Goal: Task Accomplishment & Management: Complete application form

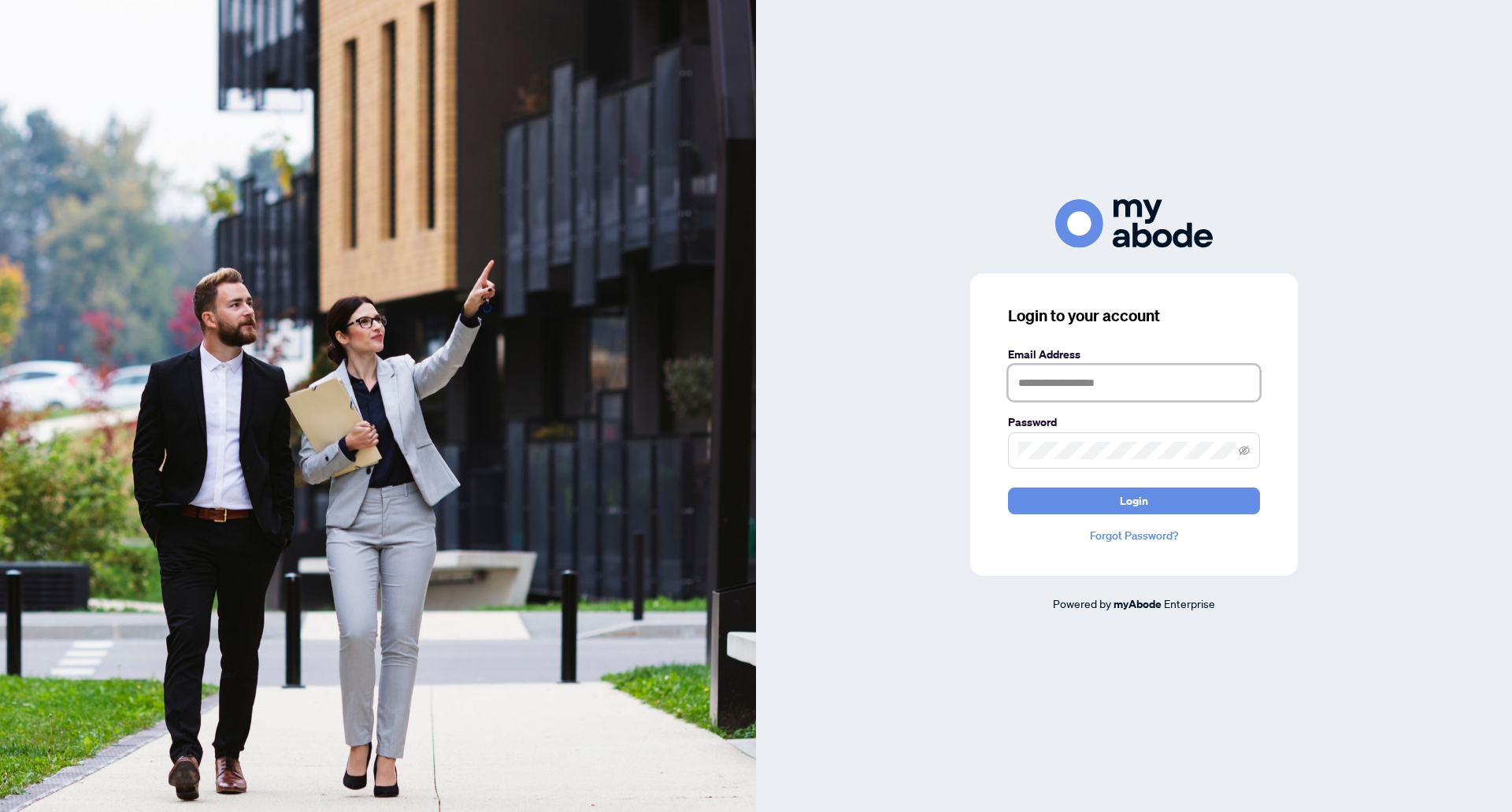
click at [1110, 370] on input "text" at bounding box center [1134, 382] width 252 height 36
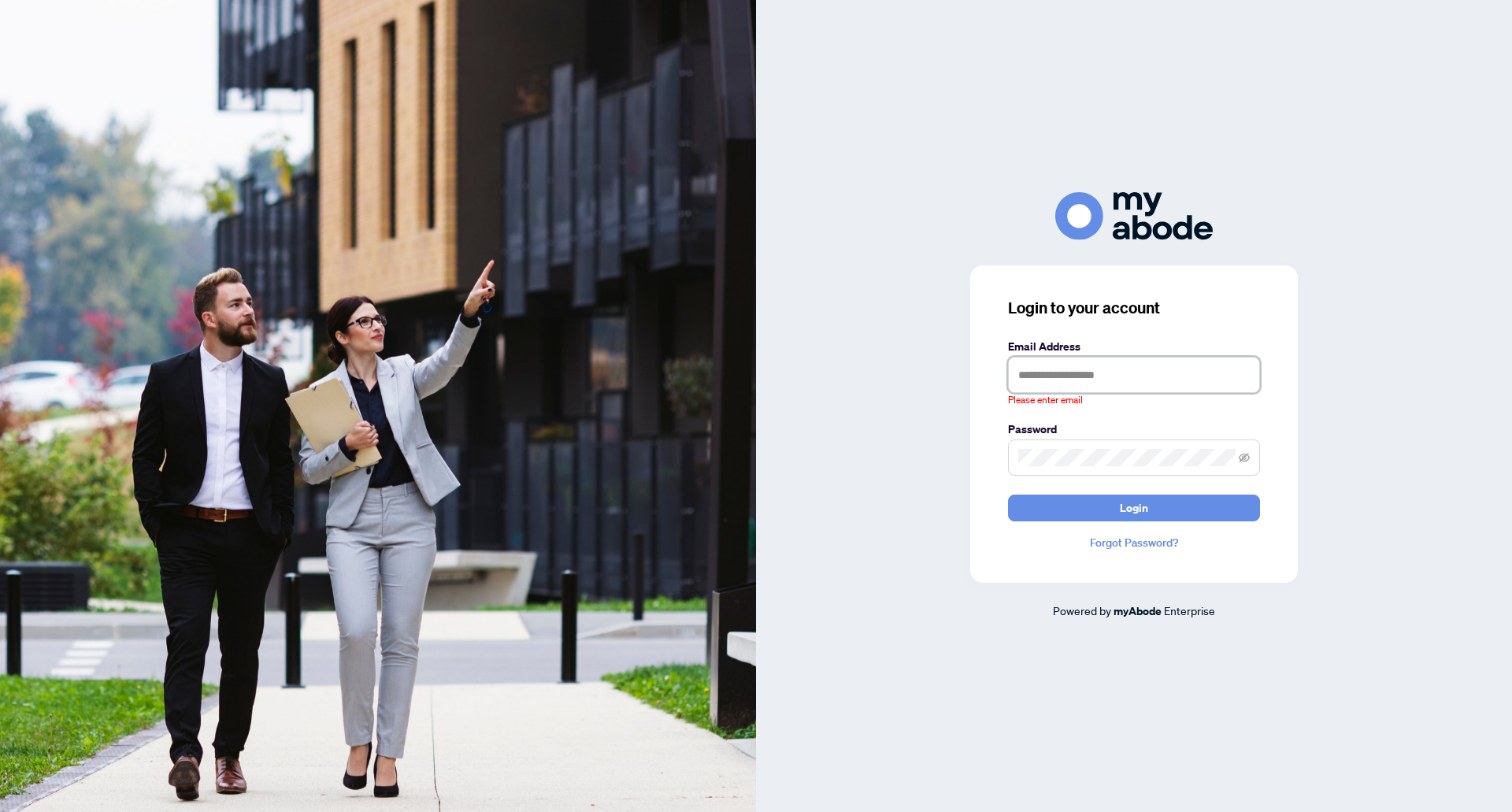
type input "**********"
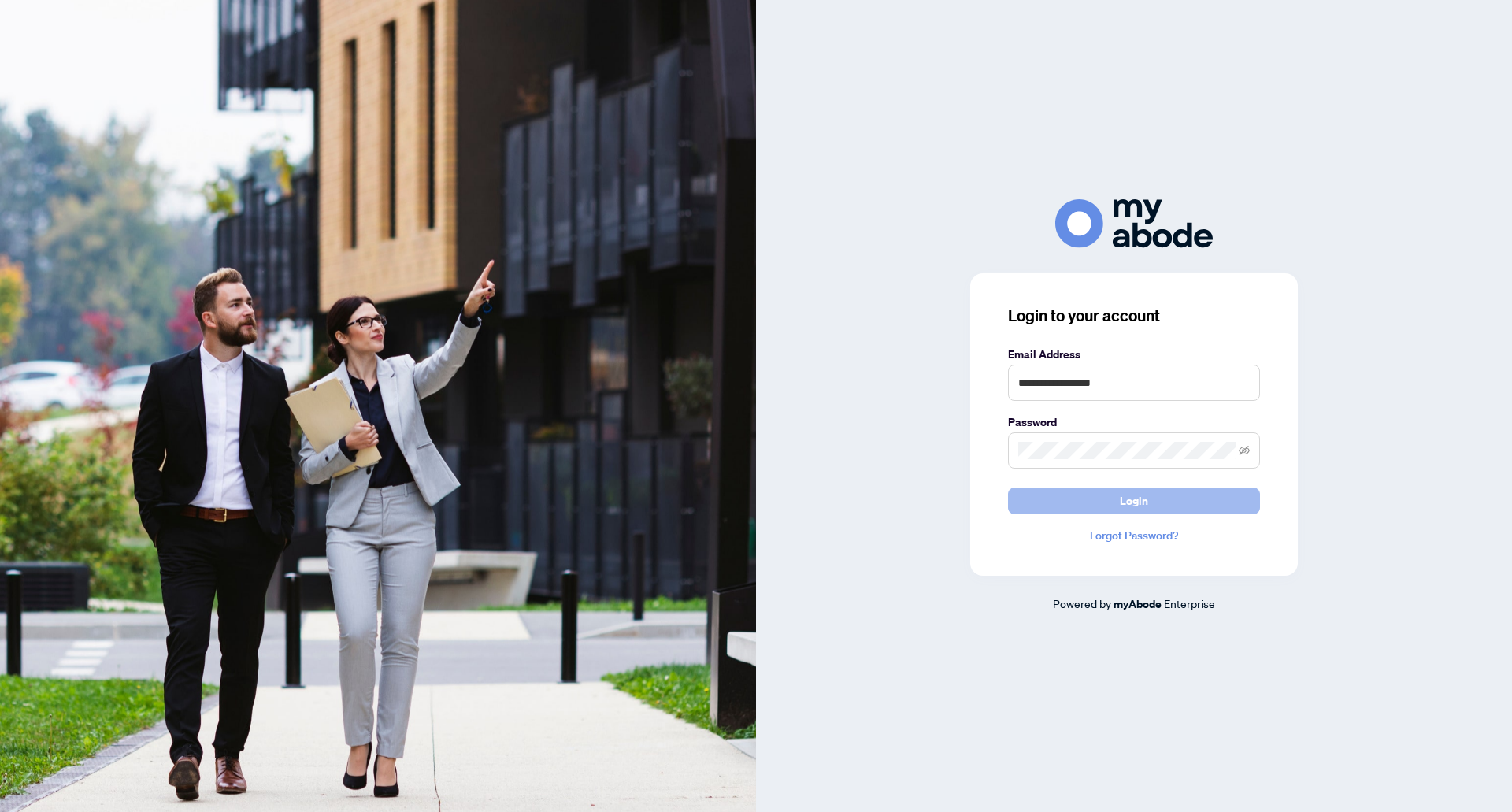
click at [1148, 499] on span "Login" at bounding box center [1134, 501] width 28 height 25
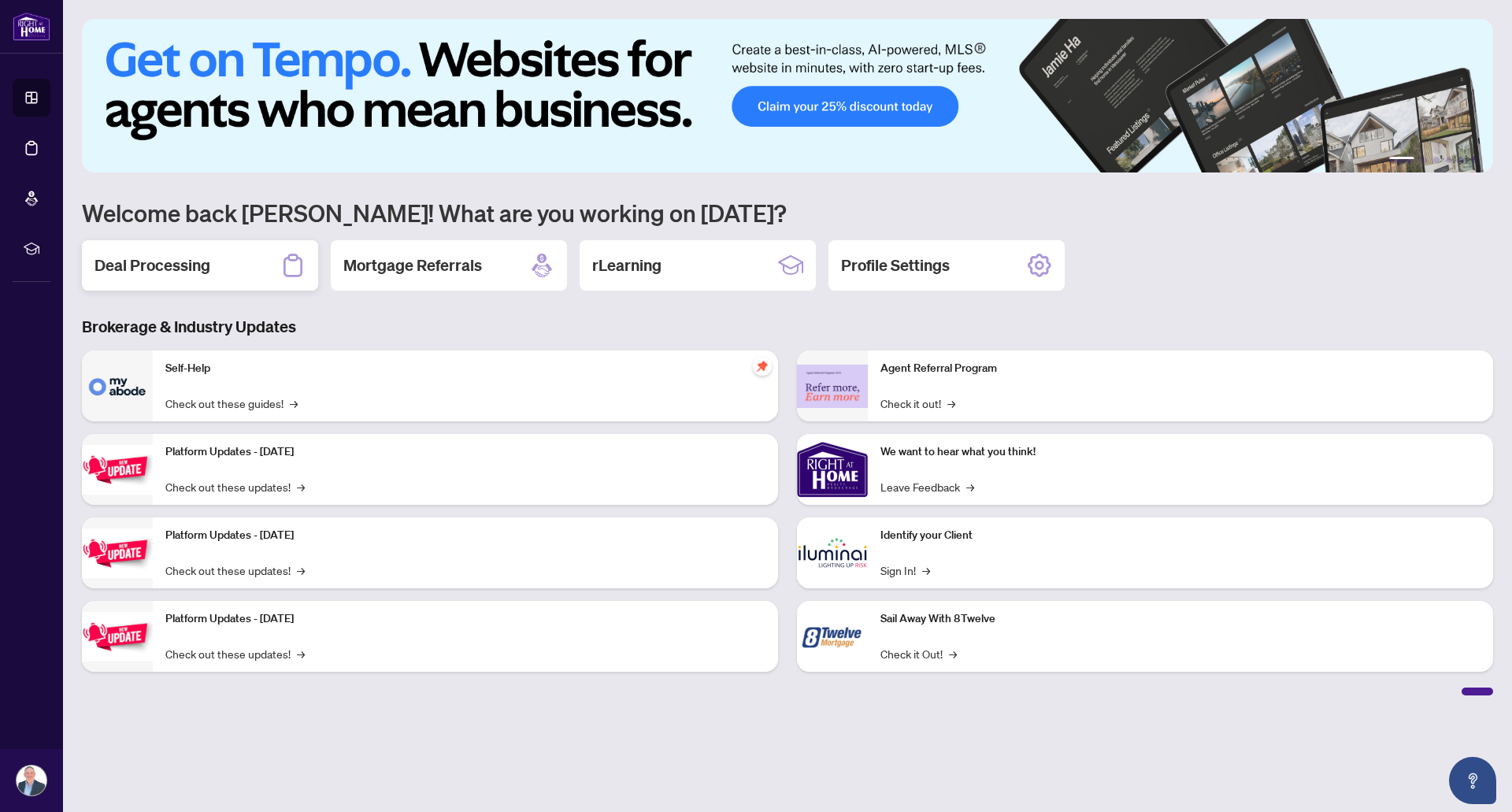
click at [176, 267] on h2 "Deal Processing" at bounding box center [153, 265] width 116 height 22
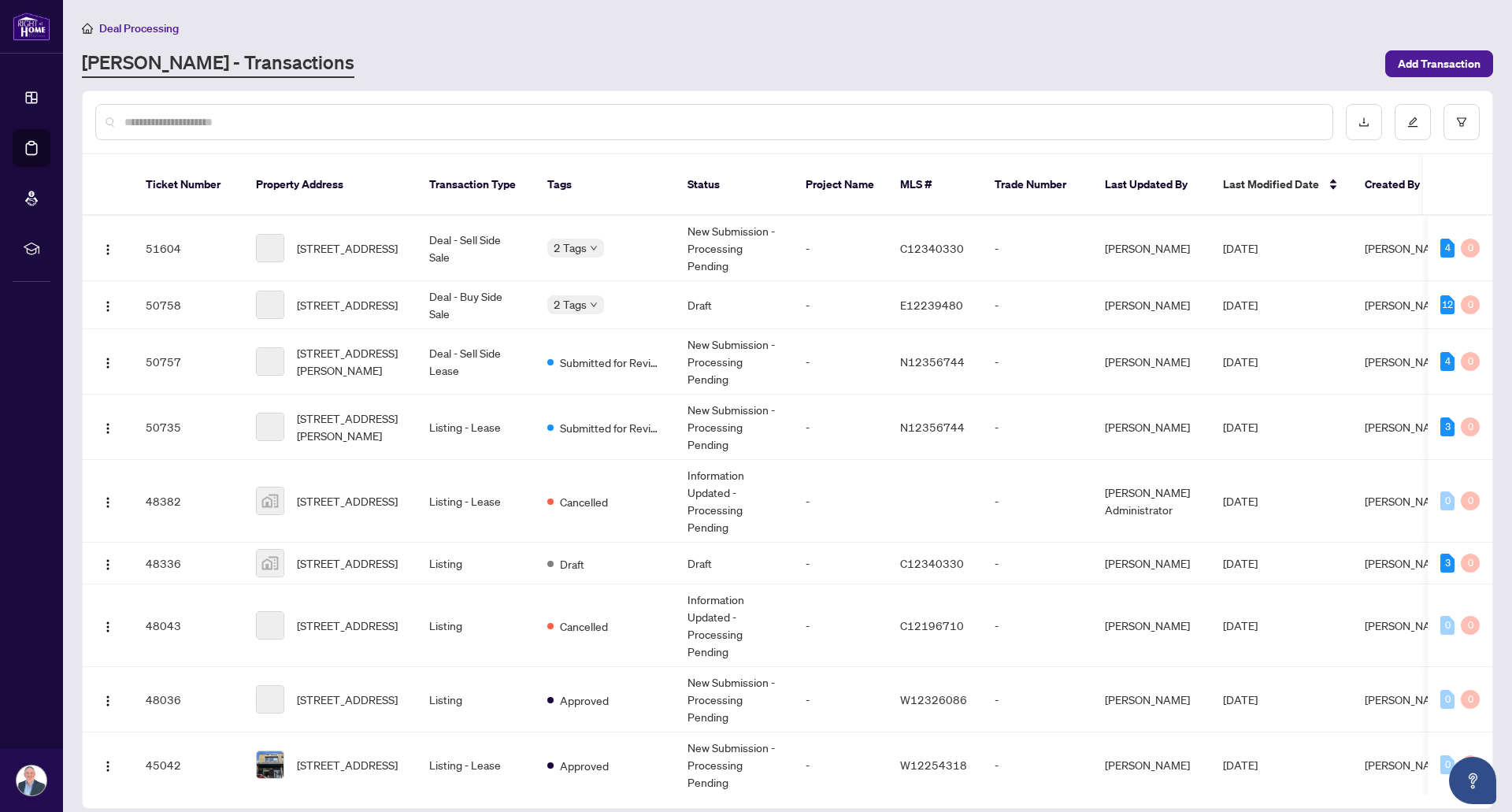
click at [358, 120] on input "text" at bounding box center [723, 121] width 1195 height 17
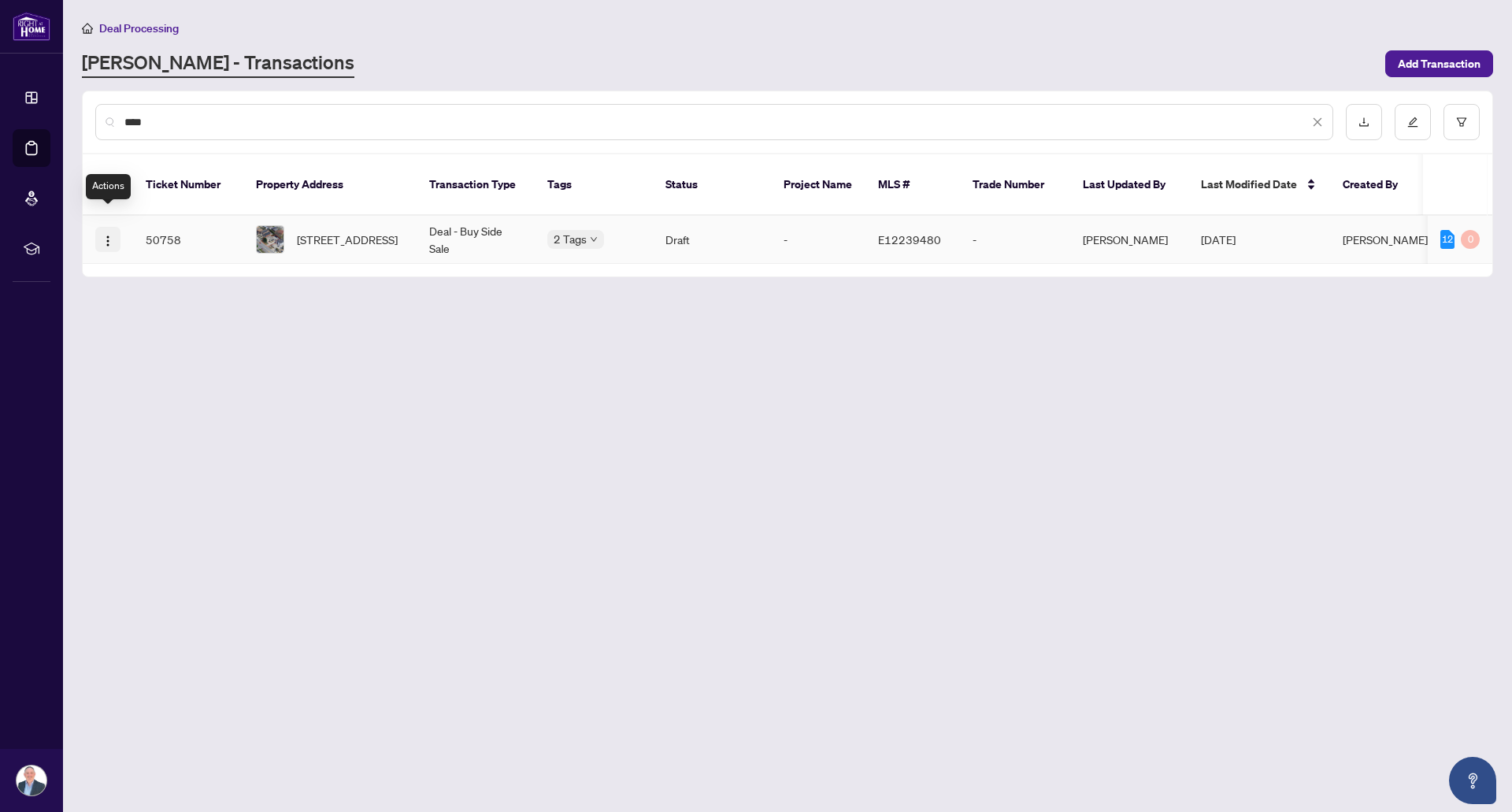
type input "****"
click at [107, 235] on img "button" at bounding box center [108, 241] width 13 height 13
click at [311, 231] on span "[STREET_ADDRESS]" at bounding box center [346, 239] width 100 height 17
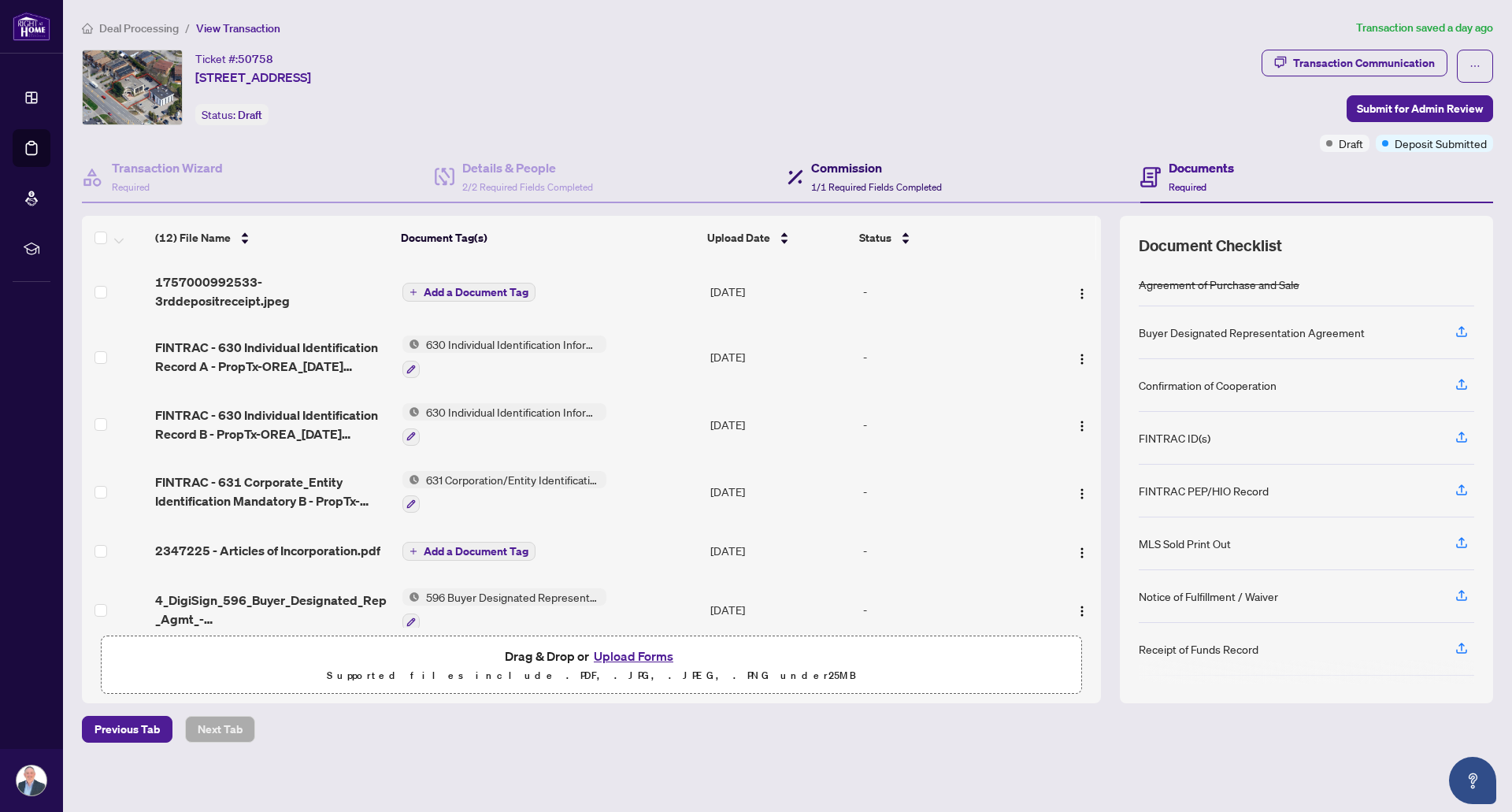
click at [858, 174] on h4 "Commission" at bounding box center [876, 167] width 131 height 19
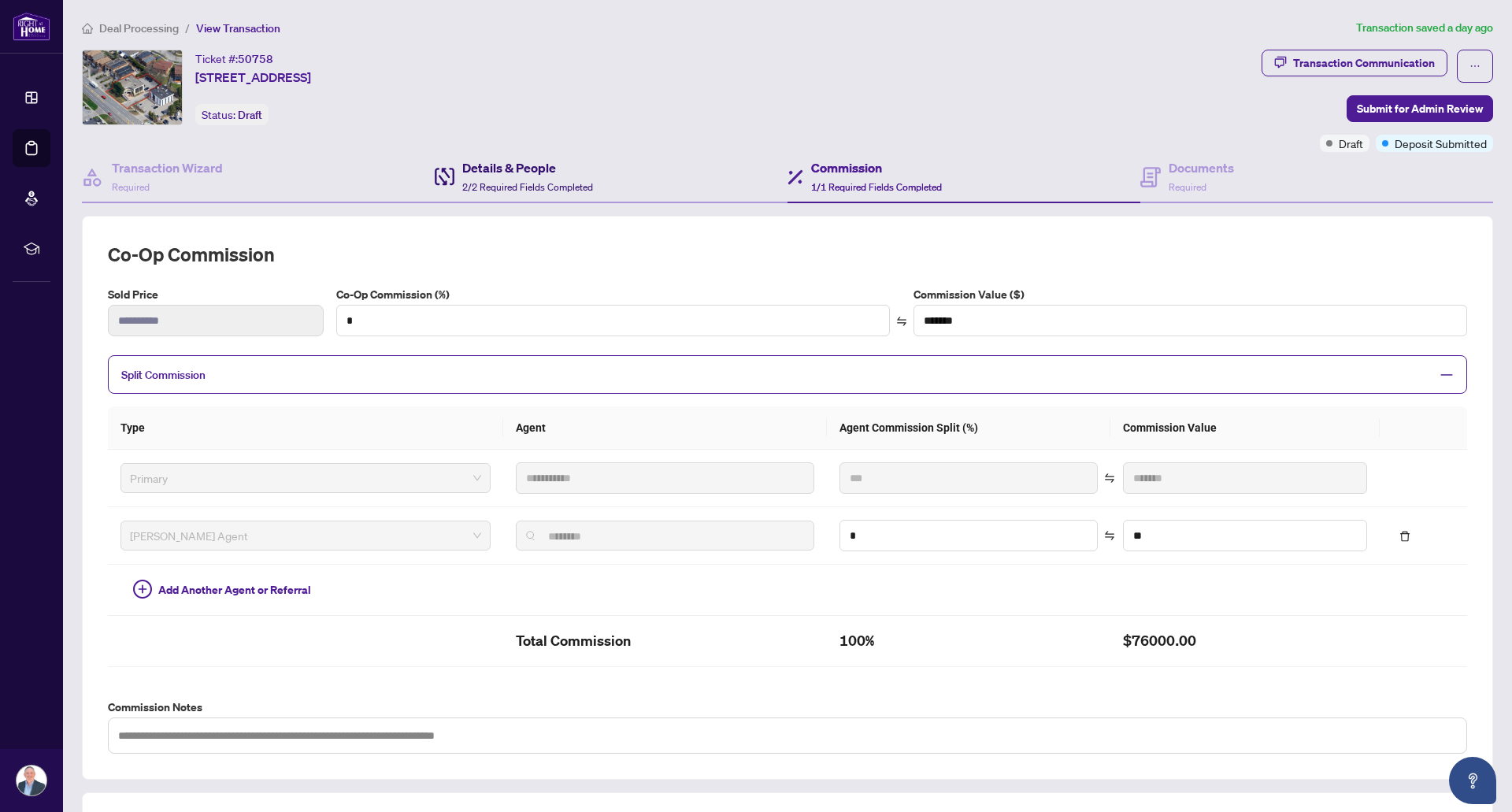
click at [547, 180] on div "Details & People 2/2 Required Fields Completed" at bounding box center [527, 176] width 131 height 37
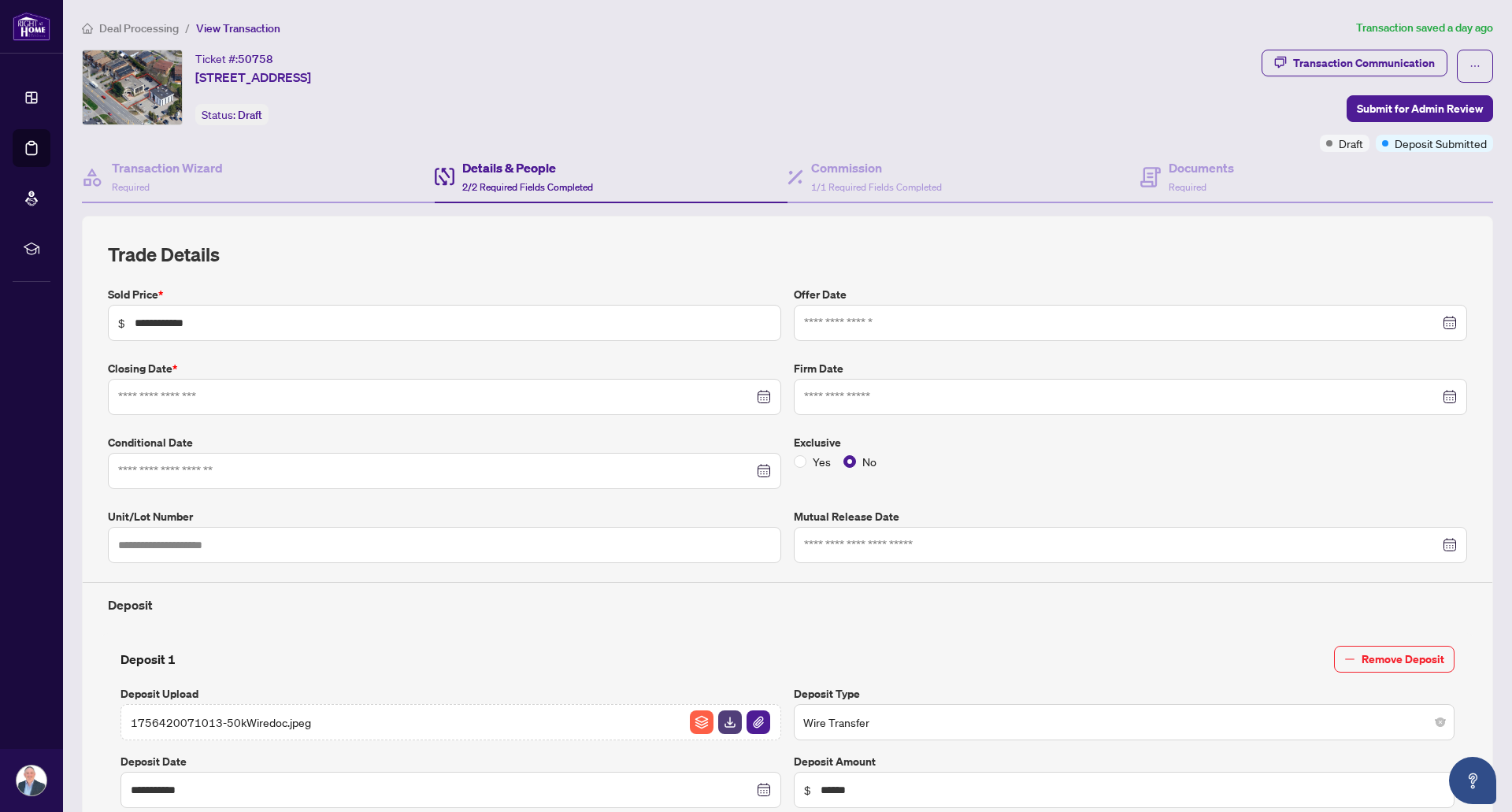
type input "**********"
click at [193, 192] on div "Transaction Wizard Required" at bounding box center [167, 176] width 111 height 37
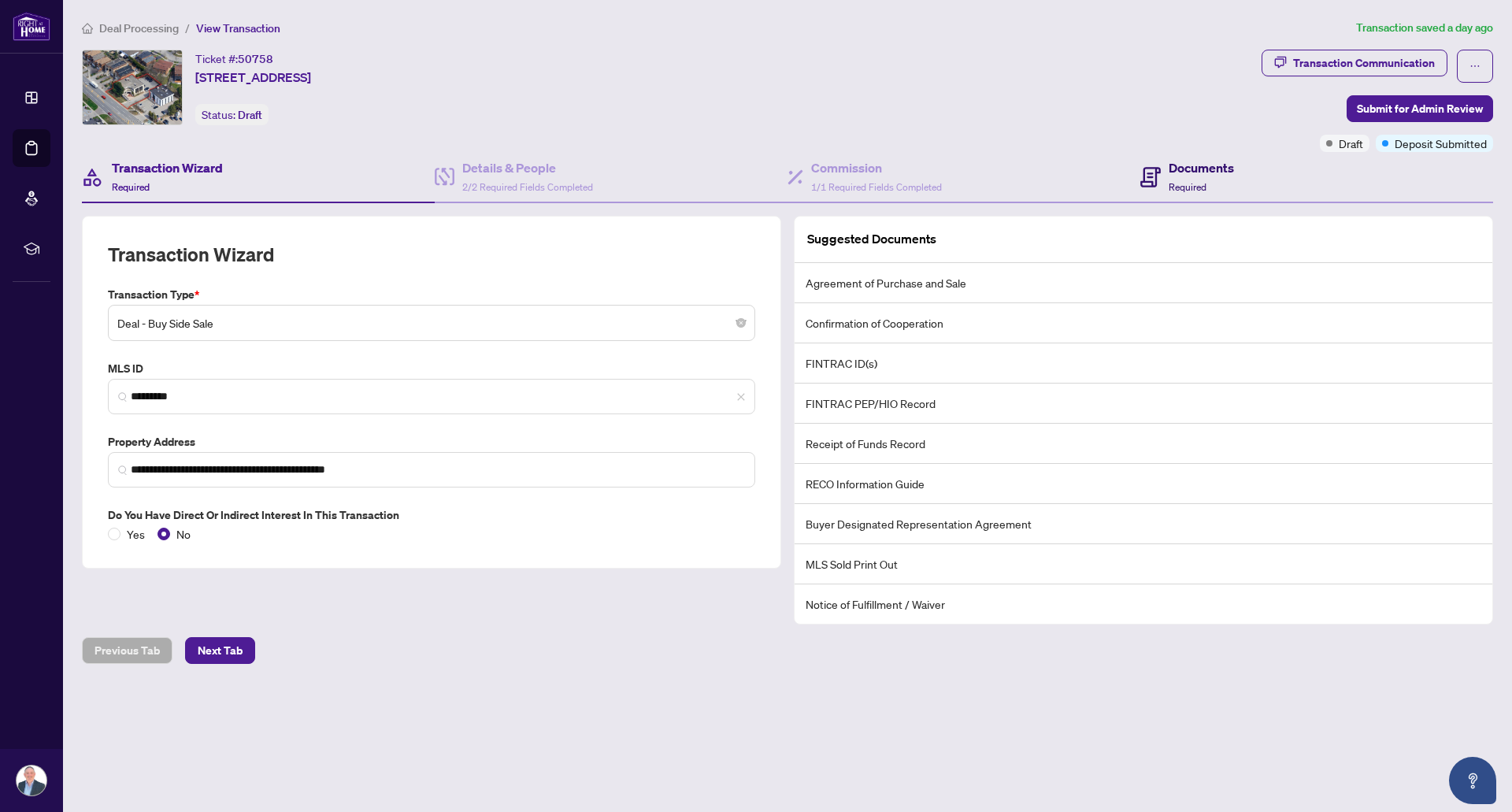
click at [1200, 163] on h4 "Documents" at bounding box center [1202, 167] width 65 height 19
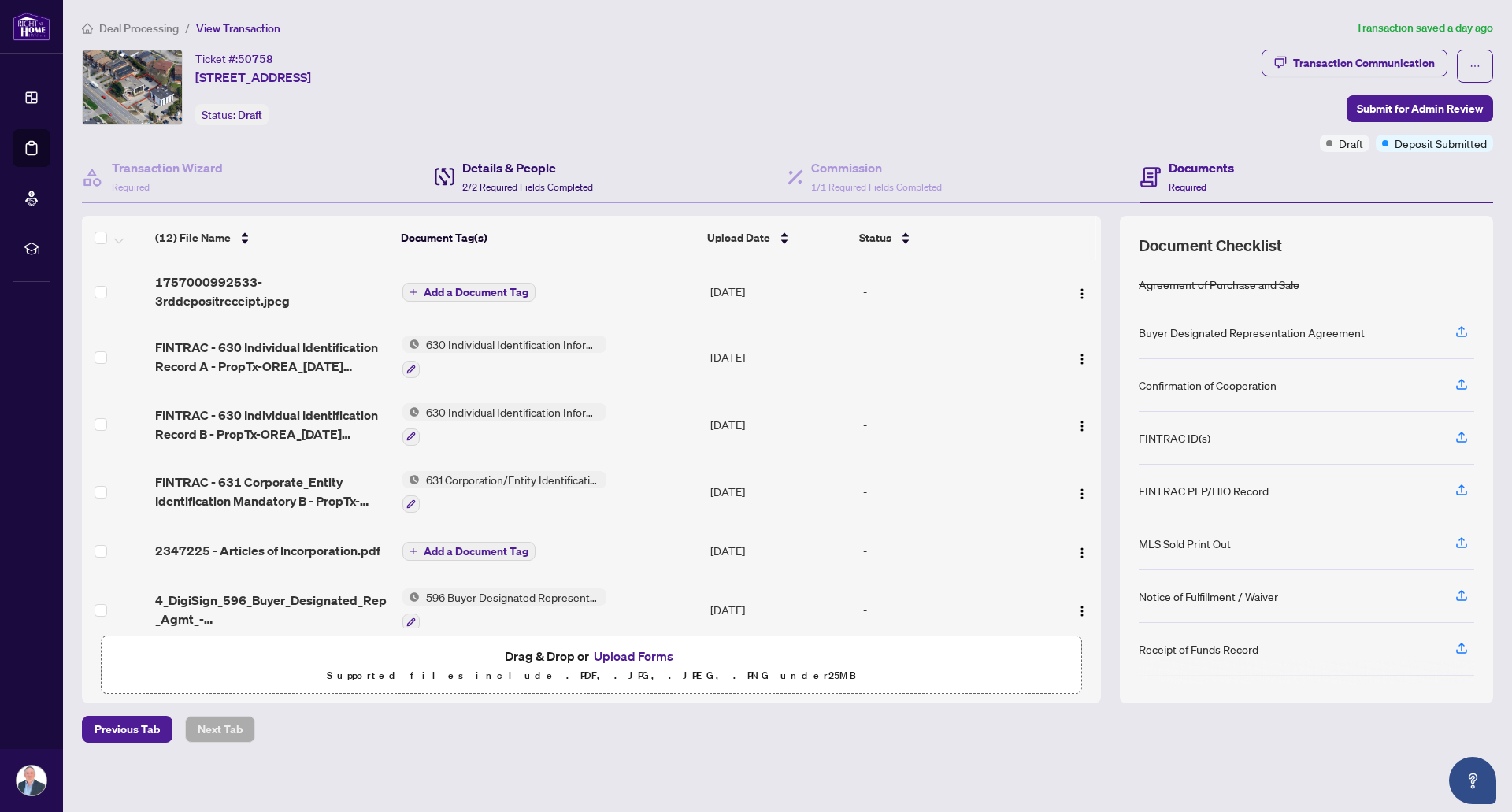
click at [511, 178] on div "Details & People 2/2 Required Fields Completed" at bounding box center [527, 176] width 131 height 37
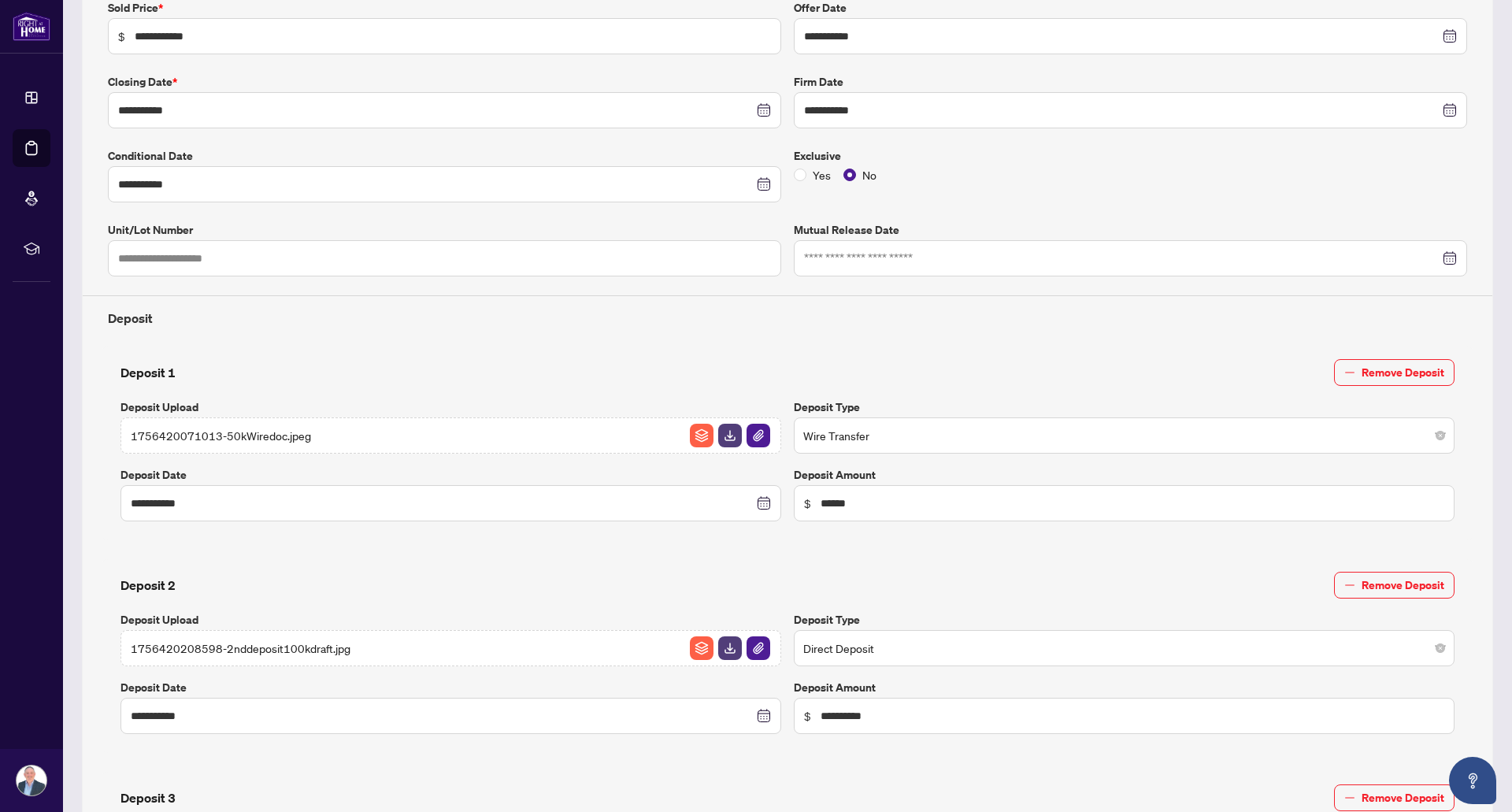
scroll to position [315, 0]
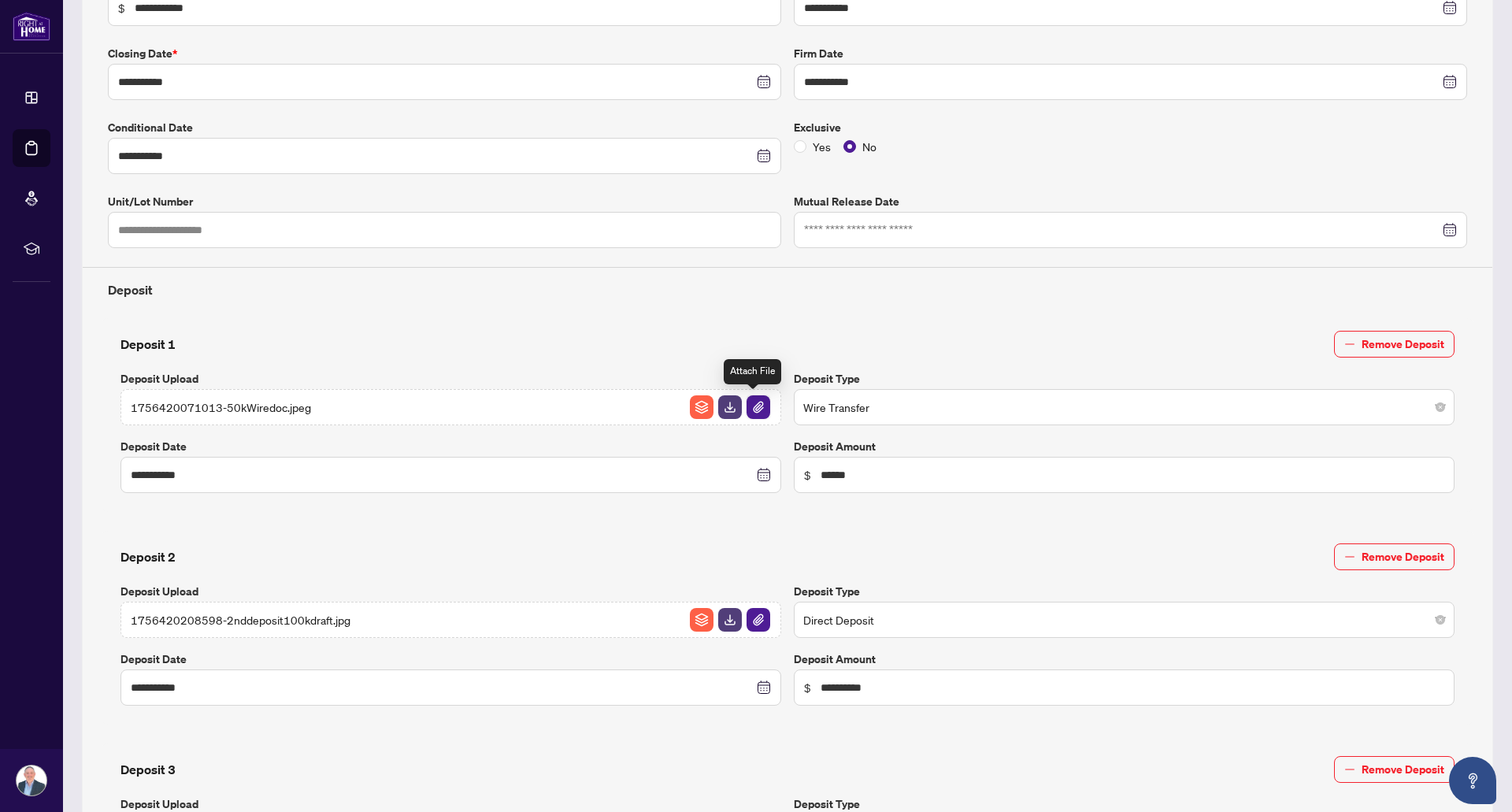
click at [750, 406] on img "button" at bounding box center [759, 407] width 24 height 24
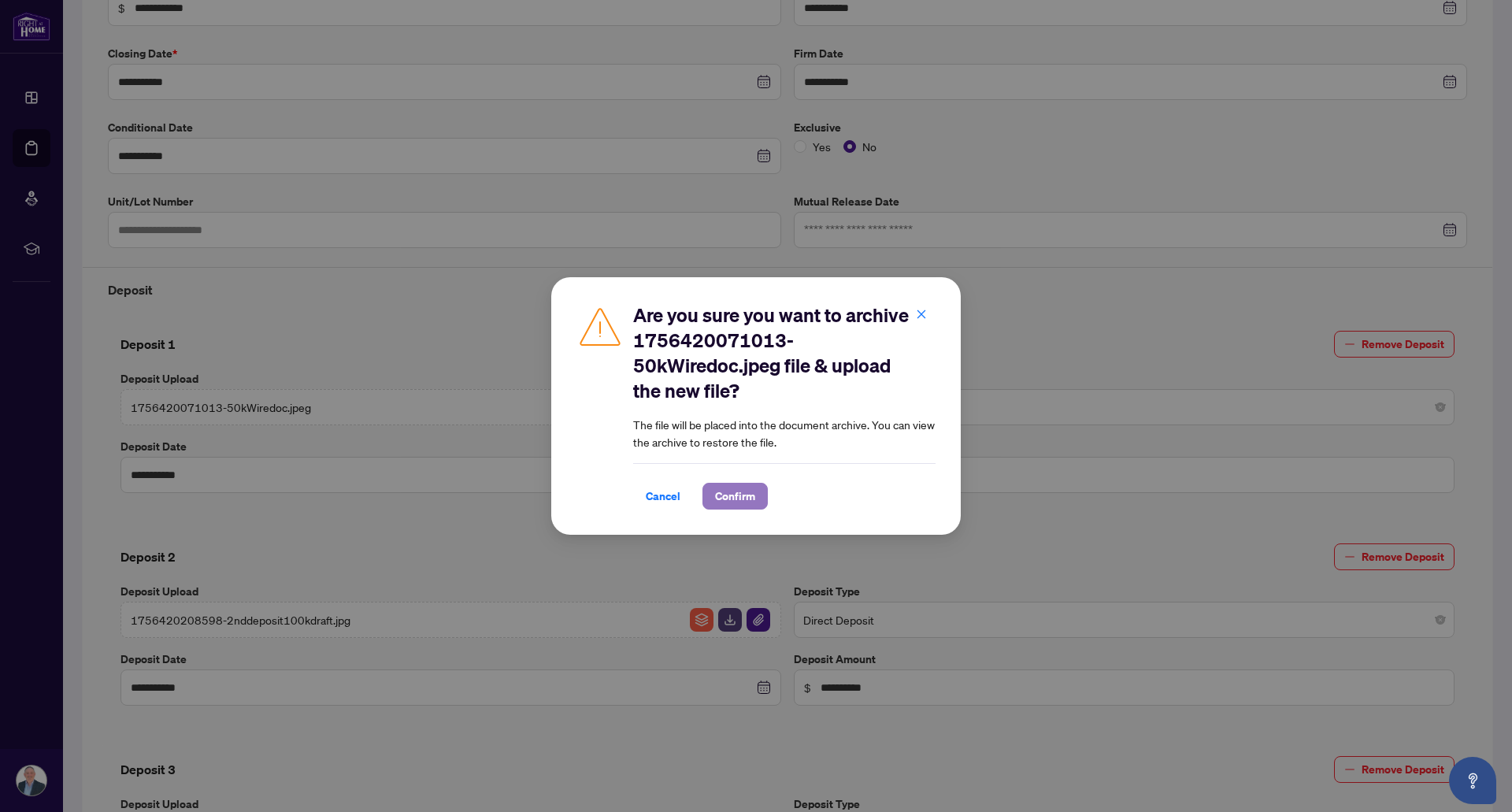
click at [735, 498] on span "Confirm" at bounding box center [735, 496] width 40 height 25
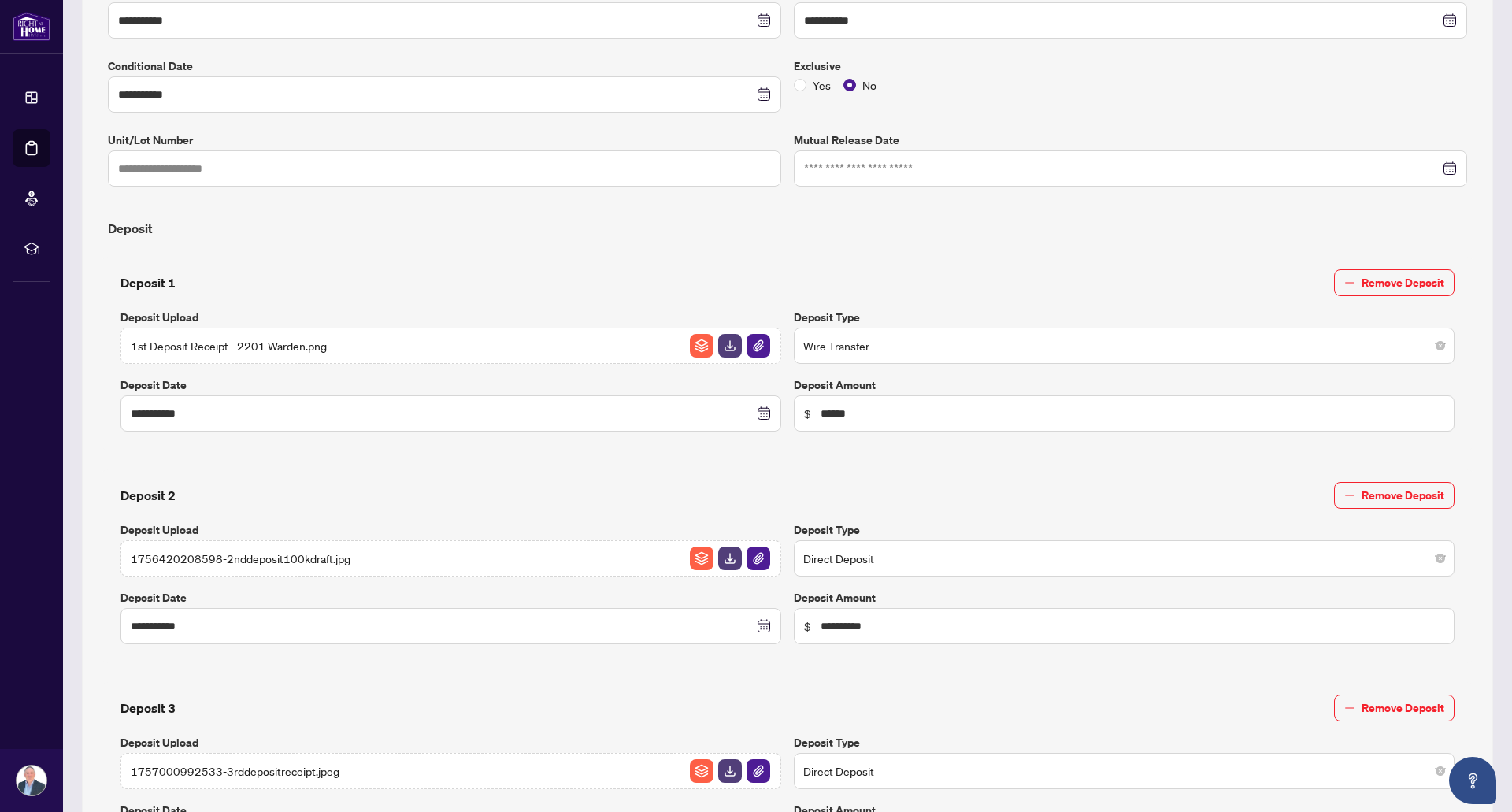
scroll to position [473, 0]
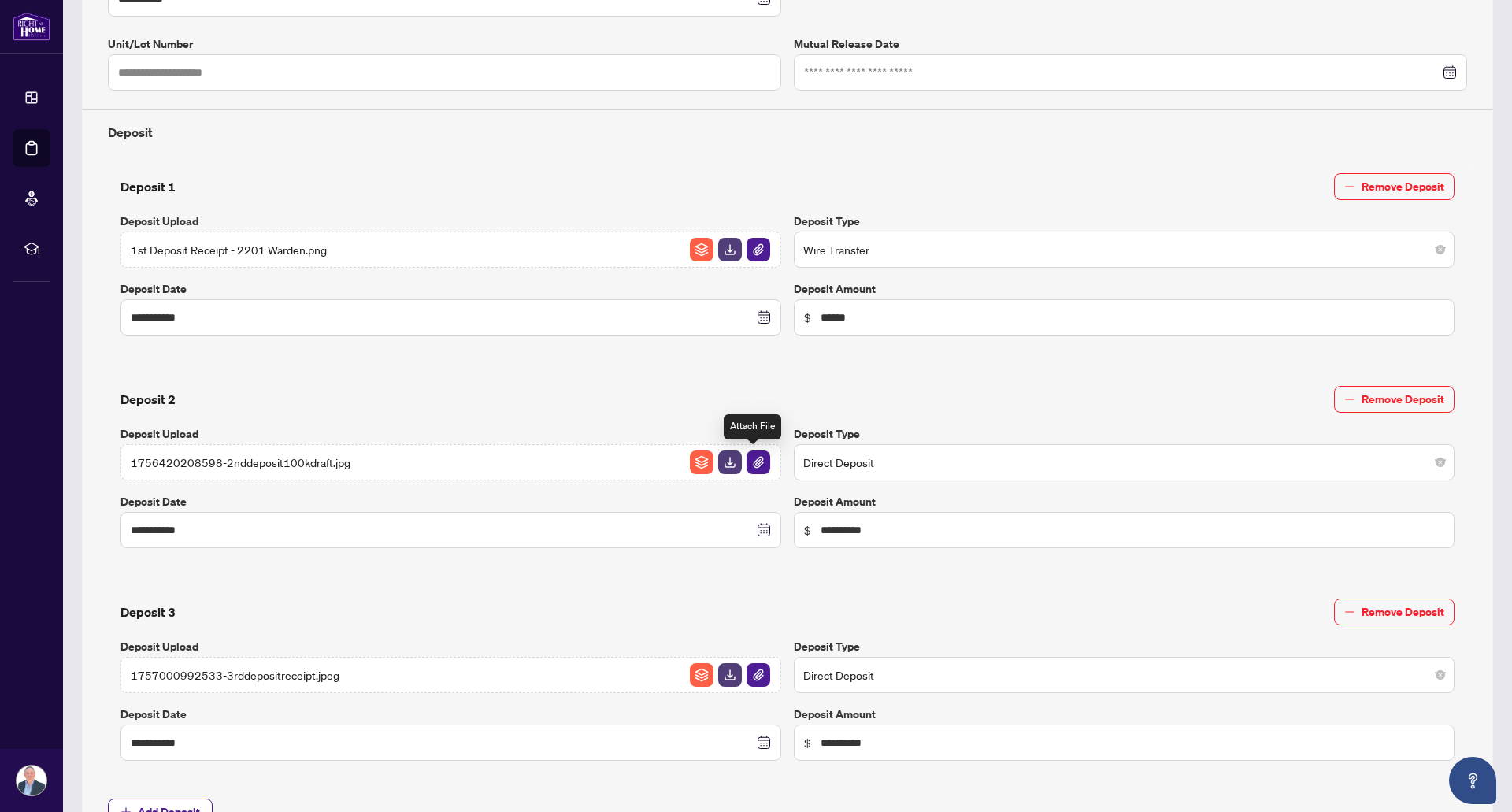
click at [757, 461] on img "button" at bounding box center [759, 462] width 24 height 24
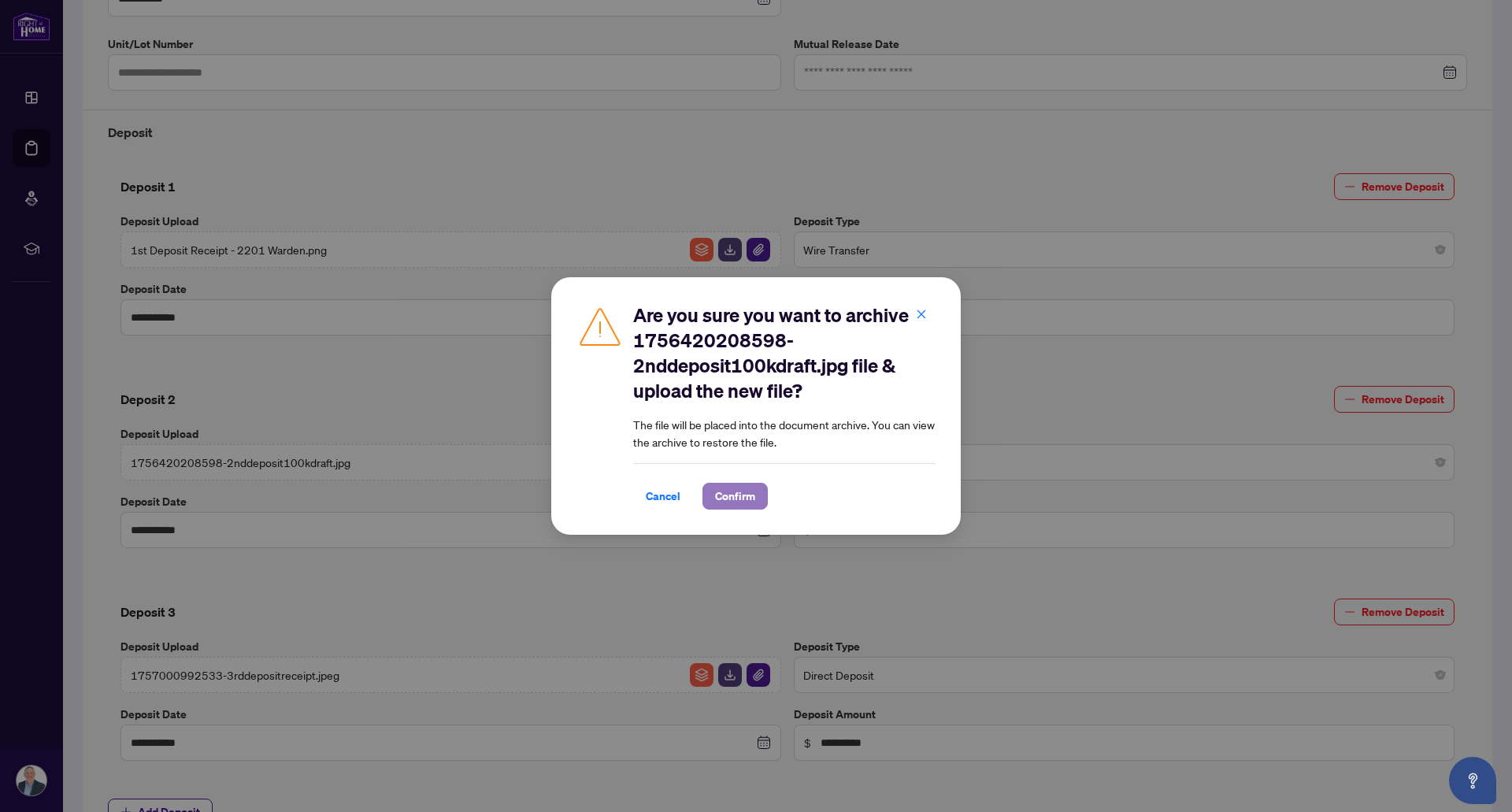
click at [733, 496] on span "Confirm" at bounding box center [735, 496] width 40 height 25
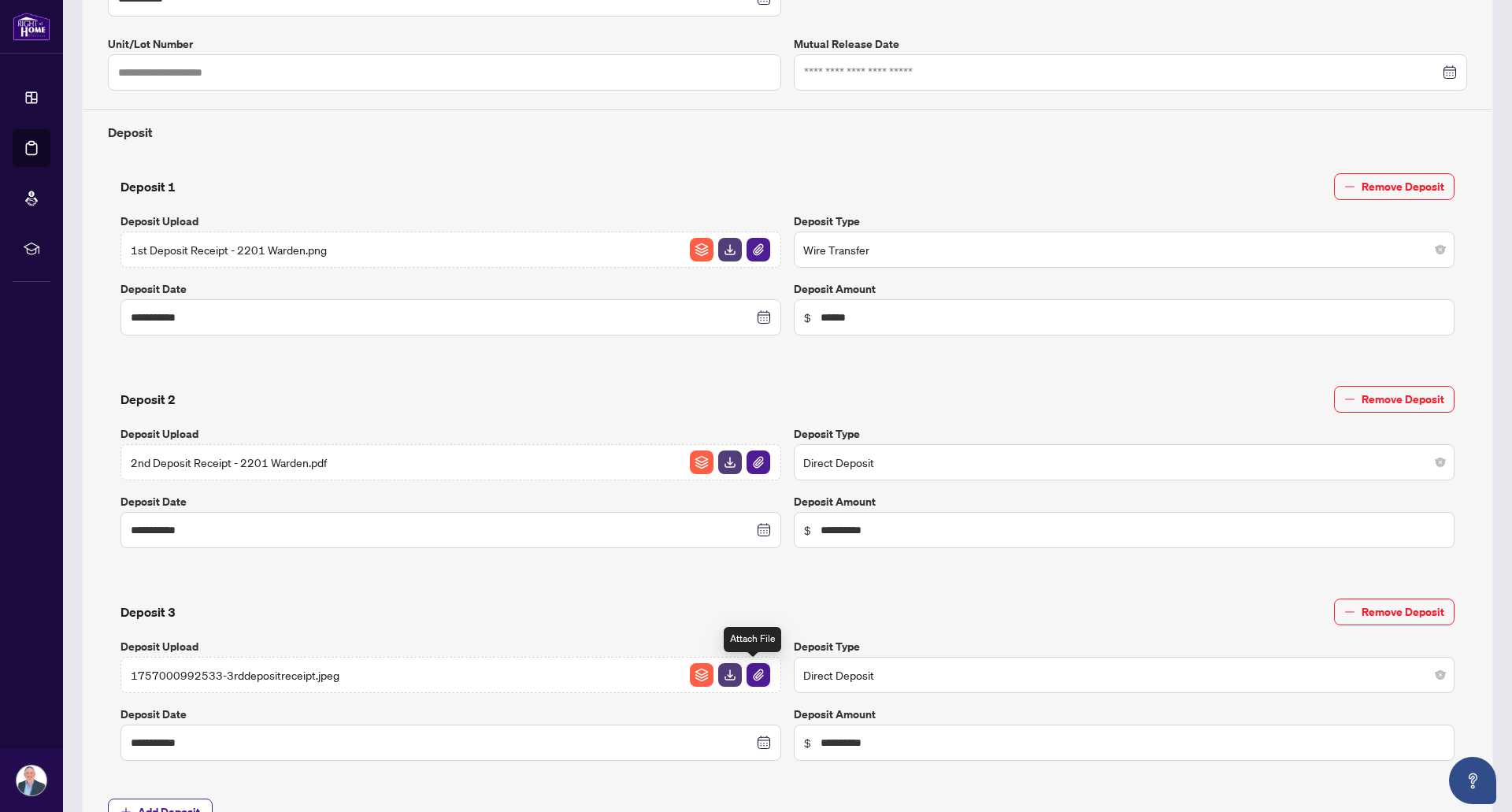
click at [748, 672] on img "button" at bounding box center [759, 675] width 24 height 24
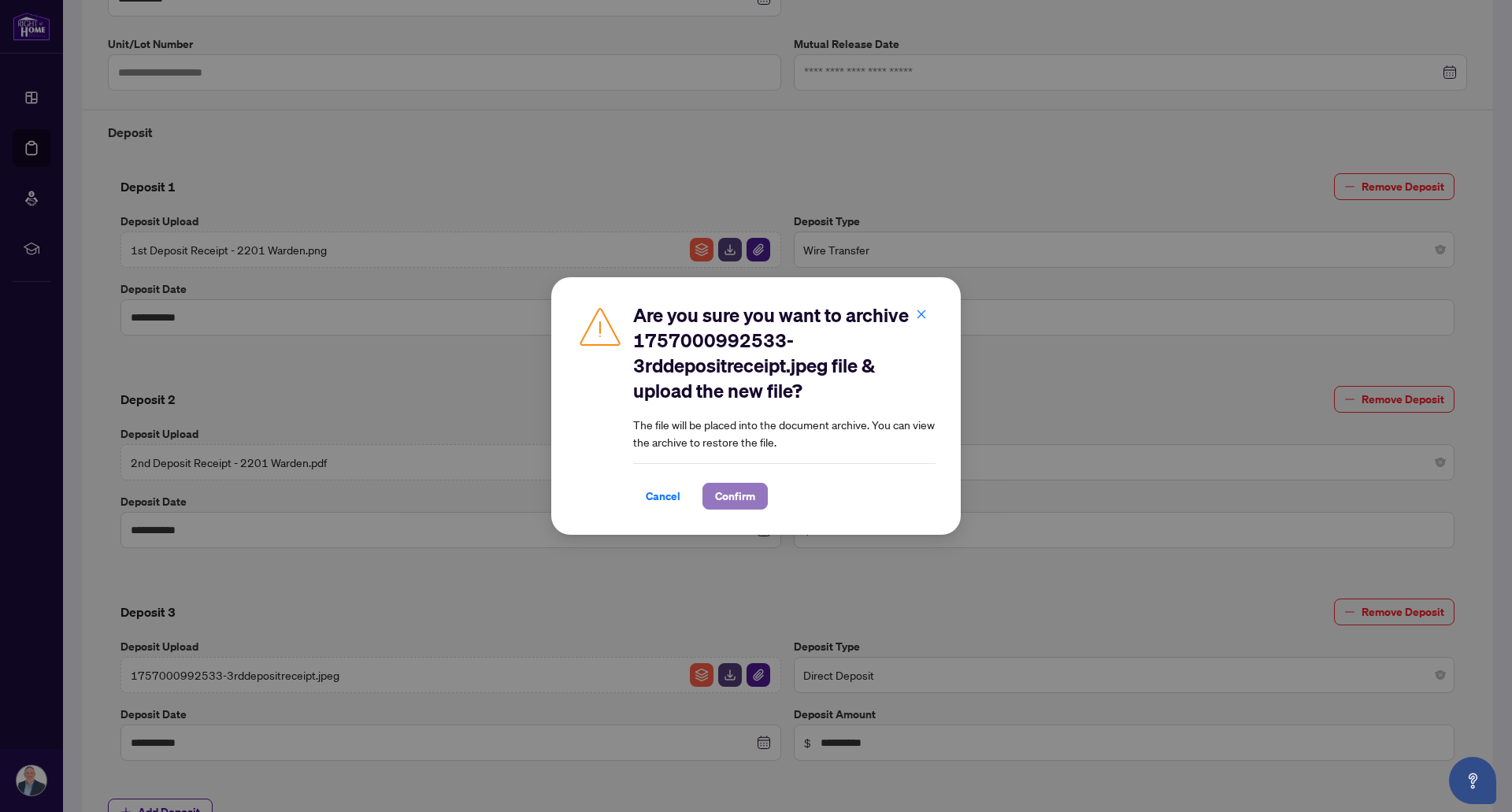
click at [733, 496] on span "Confirm" at bounding box center [735, 496] width 40 height 25
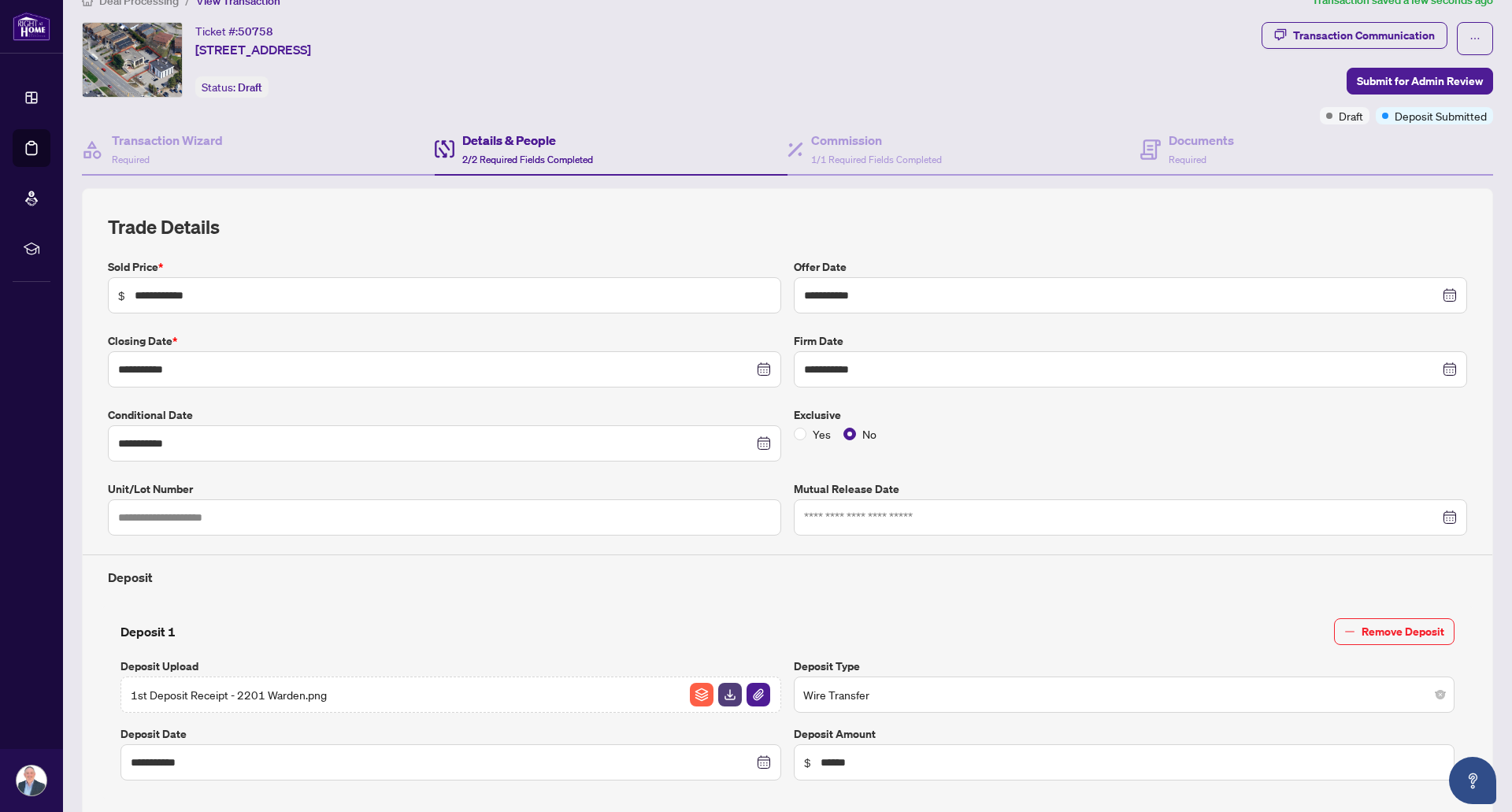
scroll to position [0, 0]
